Goal: Task Accomplishment & Management: Use online tool/utility

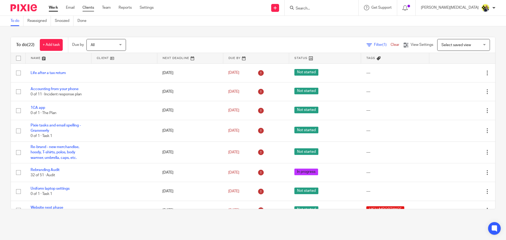
click at [92, 6] on link "Clients" at bounding box center [88, 7] width 12 height 5
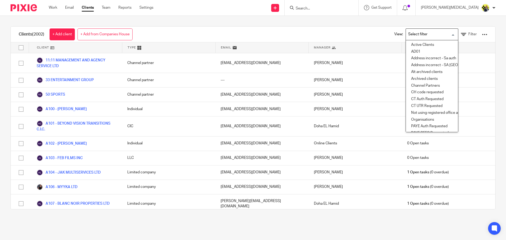
click at [447, 34] on input "Search for option" at bounding box center [430, 34] width 49 height 9
click at [436, 45] on li "Active Clients" at bounding box center [432, 45] width 52 height 7
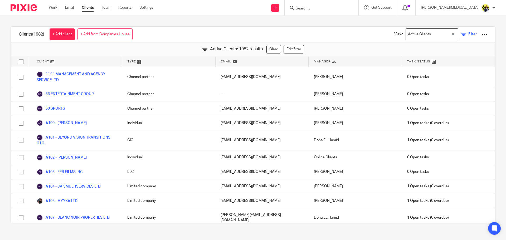
click at [468, 35] on span "Filter" at bounding box center [472, 34] width 8 height 4
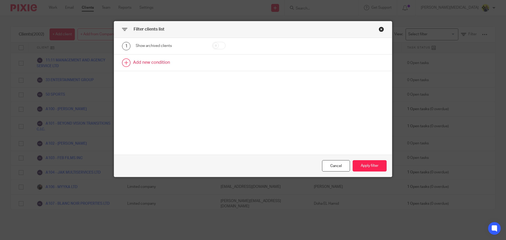
click at [126, 64] on link at bounding box center [253, 63] width 278 height 16
click at [166, 65] on div "Field" at bounding box center [165, 64] width 51 height 11
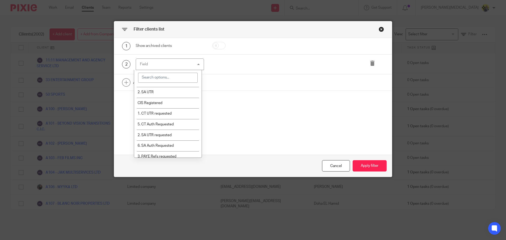
scroll to position [130, 0]
click at [153, 76] on input "search" at bounding box center [168, 78] width 60 height 10
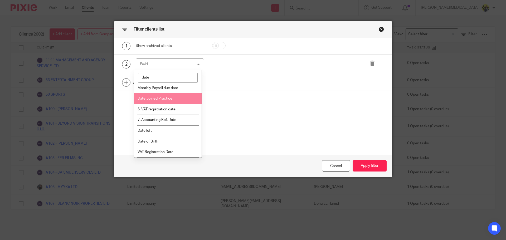
type input "date"
click at [169, 101] on li "Date Joined Practice" at bounding box center [168, 98] width 68 height 11
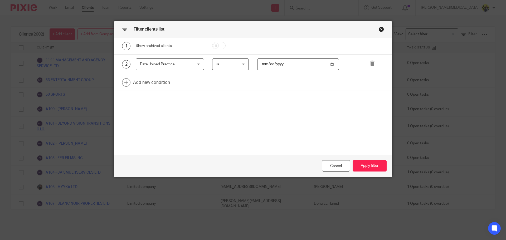
click at [238, 68] on span "is" at bounding box center [229, 64] width 26 height 11
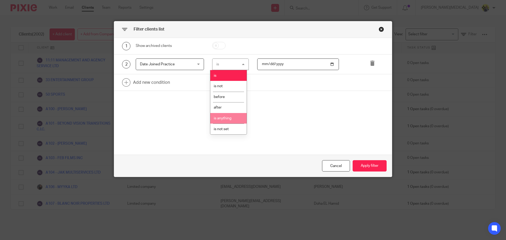
click at [238, 115] on li "is anything" at bounding box center [228, 118] width 36 height 11
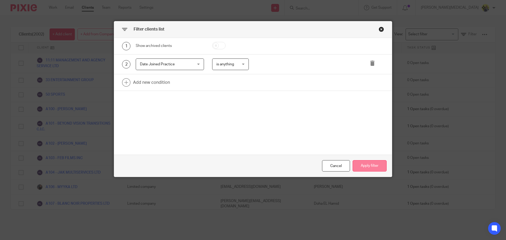
click at [361, 167] on button "Apply filter" at bounding box center [370, 165] width 34 height 11
click at [367, 167] on button "Apply filter" at bounding box center [370, 165] width 34 height 11
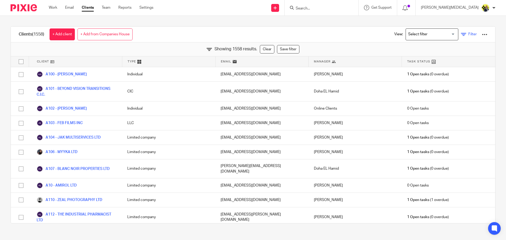
click at [461, 36] on icon at bounding box center [463, 34] width 5 height 5
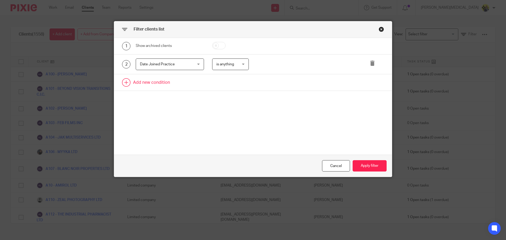
click at [164, 84] on link at bounding box center [253, 82] width 278 height 16
click at [177, 91] on div "3 Field Name Email Client type Manager Open tasks Overdue tasks Role: Bookkeepe…" at bounding box center [253, 84] width 278 height 20
click at [176, 86] on div "Field" at bounding box center [165, 84] width 51 height 11
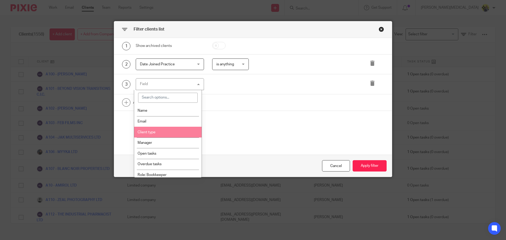
click at [164, 129] on li "Client type" at bounding box center [168, 132] width 68 height 11
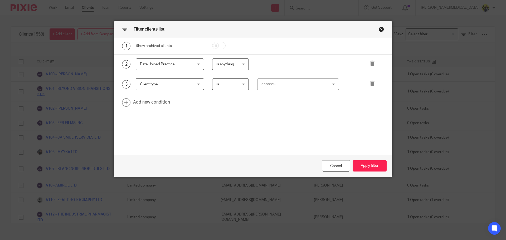
click at [308, 85] on div "choose..." at bounding box center [292, 84] width 62 height 11
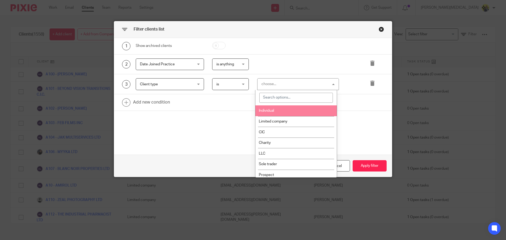
click at [281, 109] on li "Individual" at bounding box center [295, 110] width 81 height 11
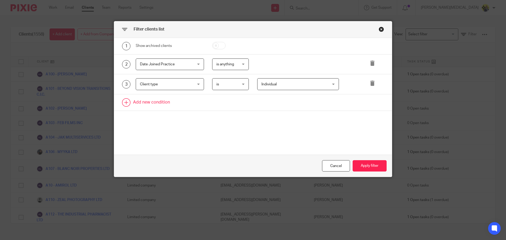
click at [160, 103] on link at bounding box center [253, 102] width 278 height 16
click at [159, 109] on div "Field" at bounding box center [165, 104] width 51 height 11
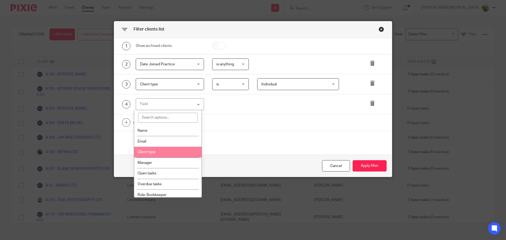
click at [152, 156] on li "Client type" at bounding box center [168, 152] width 68 height 11
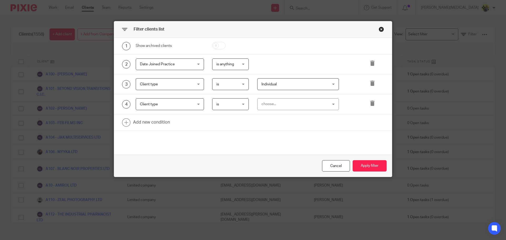
click at [270, 101] on div "choose..." at bounding box center [292, 104] width 62 height 11
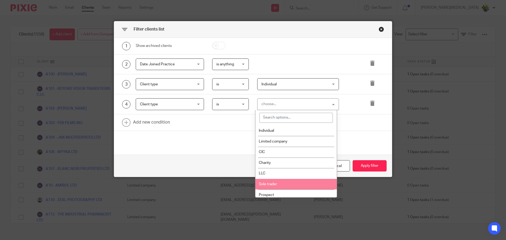
click at [269, 182] on li "Sole trader" at bounding box center [295, 184] width 81 height 11
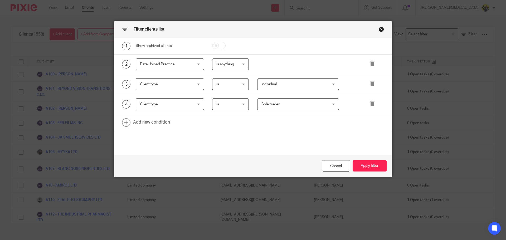
click at [299, 105] on span "Sole trader" at bounding box center [292, 104] width 62 height 11
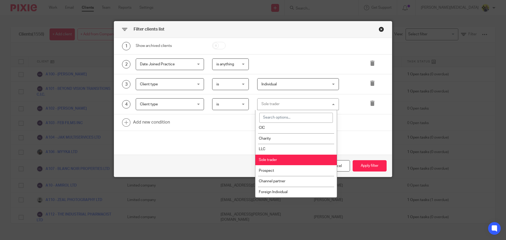
scroll to position [0, 0]
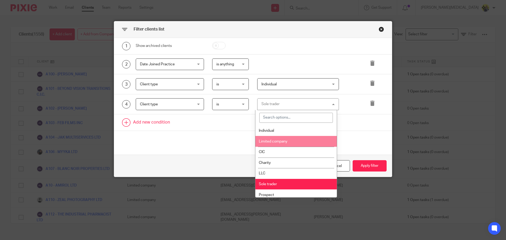
click at [238, 129] on link at bounding box center [253, 122] width 278 height 16
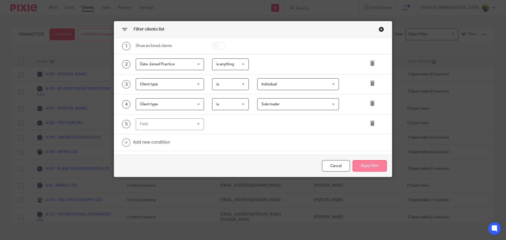
click at [365, 167] on button "Apply filter" at bounding box center [370, 165] width 34 height 11
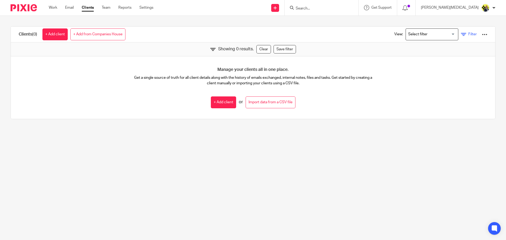
click at [461, 33] on link "Filter" at bounding box center [469, 35] width 16 height 6
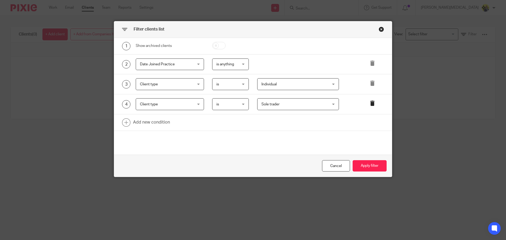
click at [370, 101] on icon at bounding box center [372, 103] width 5 height 5
click at [367, 161] on button "Apply filter" at bounding box center [370, 165] width 34 height 11
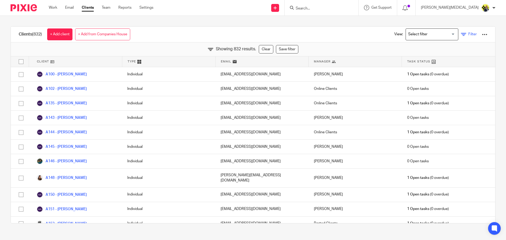
click at [468, 33] on span "Filter" at bounding box center [472, 34] width 8 height 4
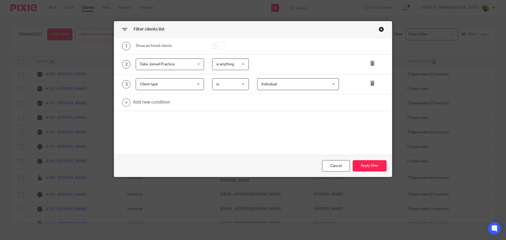
click at [279, 82] on span "Individual" at bounding box center [292, 84] width 62 height 11
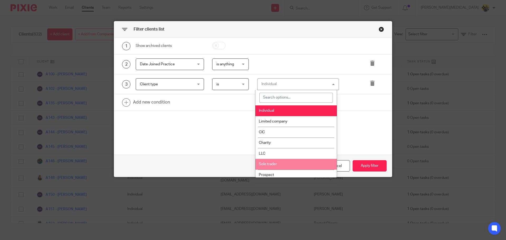
click at [278, 162] on li "Sole trader" at bounding box center [295, 164] width 81 height 11
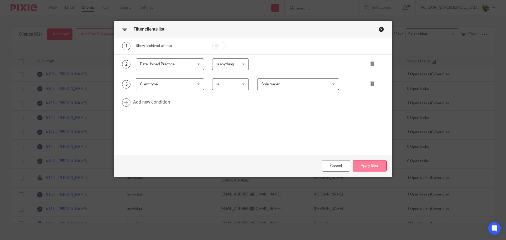
click at [353, 162] on button "Apply filter" at bounding box center [370, 165] width 34 height 11
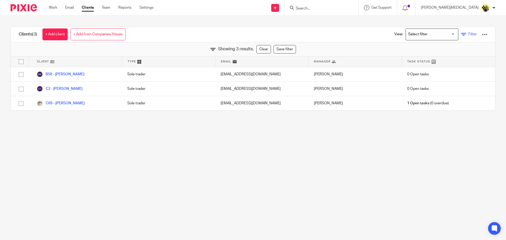
click at [468, 34] on span "Filter" at bounding box center [472, 34] width 8 height 4
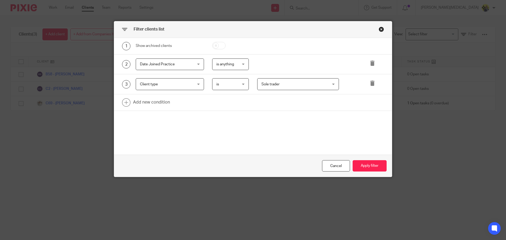
click at [300, 80] on span "Sole trader" at bounding box center [292, 84] width 62 height 11
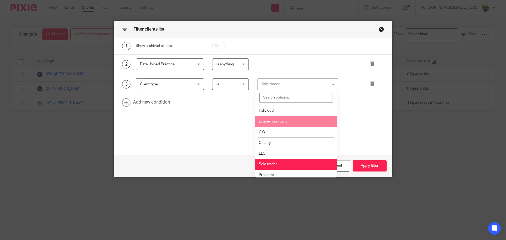
click at [280, 119] on li "Limited company" at bounding box center [295, 121] width 81 height 11
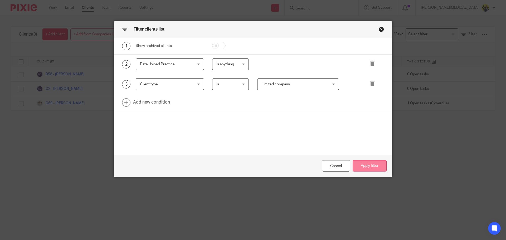
click at [366, 166] on button "Apply filter" at bounding box center [370, 165] width 34 height 11
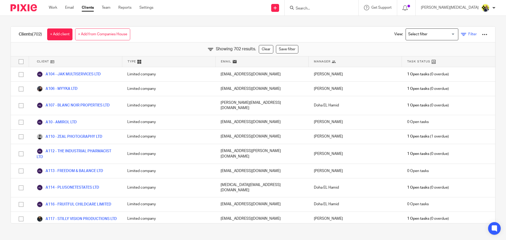
click at [461, 36] on link "Filter" at bounding box center [469, 35] width 16 height 6
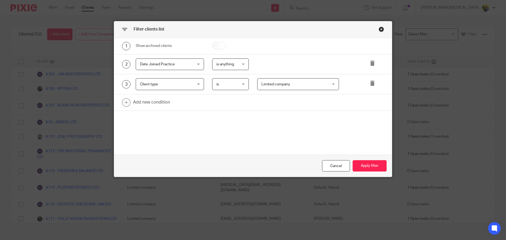
click at [303, 87] on span "Limited company" at bounding box center [292, 84] width 62 height 11
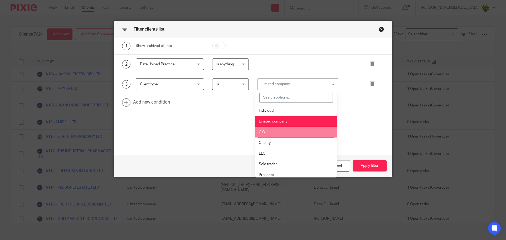
click at [271, 133] on li "CIC" at bounding box center [295, 132] width 81 height 11
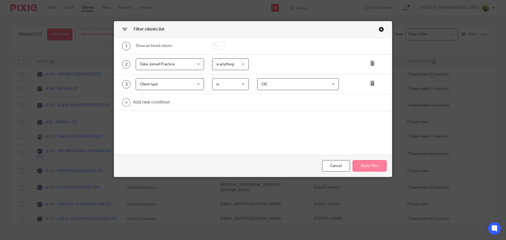
click at [357, 164] on button "Apply filter" at bounding box center [370, 165] width 34 height 11
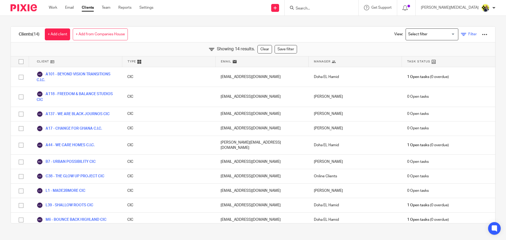
click at [461, 32] on link "Filter" at bounding box center [469, 35] width 16 height 6
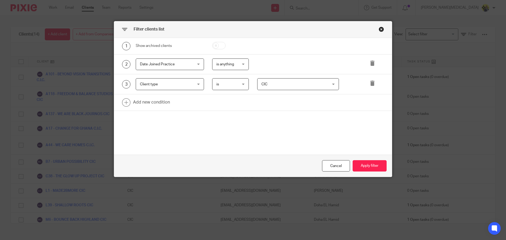
click at [291, 83] on span "CIC" at bounding box center [292, 84] width 62 height 11
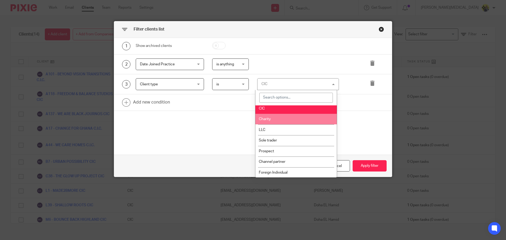
scroll to position [24, 0]
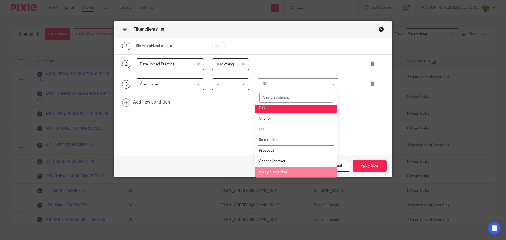
click at [286, 172] on span "Foreign Individual" at bounding box center [273, 172] width 29 height 4
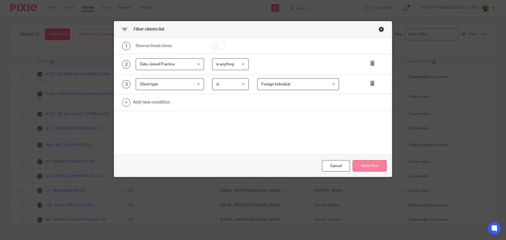
click at [380, 164] on button "Apply filter" at bounding box center [370, 165] width 34 height 11
